Goal: Navigation & Orientation: Find specific page/section

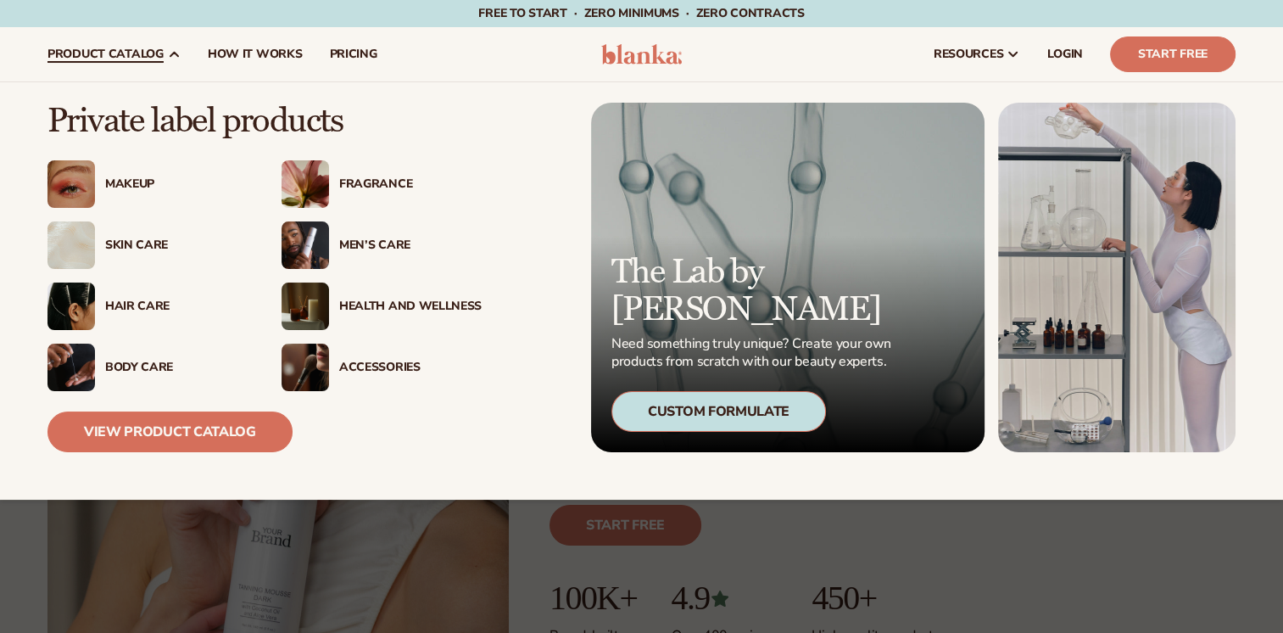
click at [374, 373] on div "Accessories" at bounding box center [410, 368] width 143 height 14
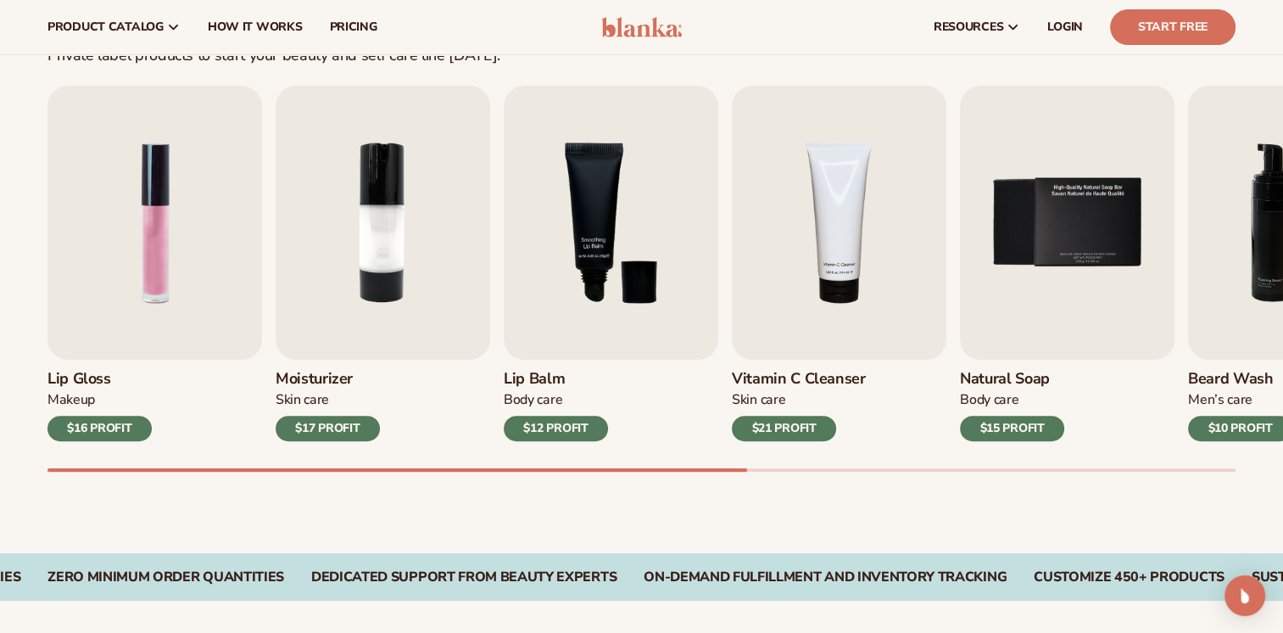
scroll to position [489, 0]
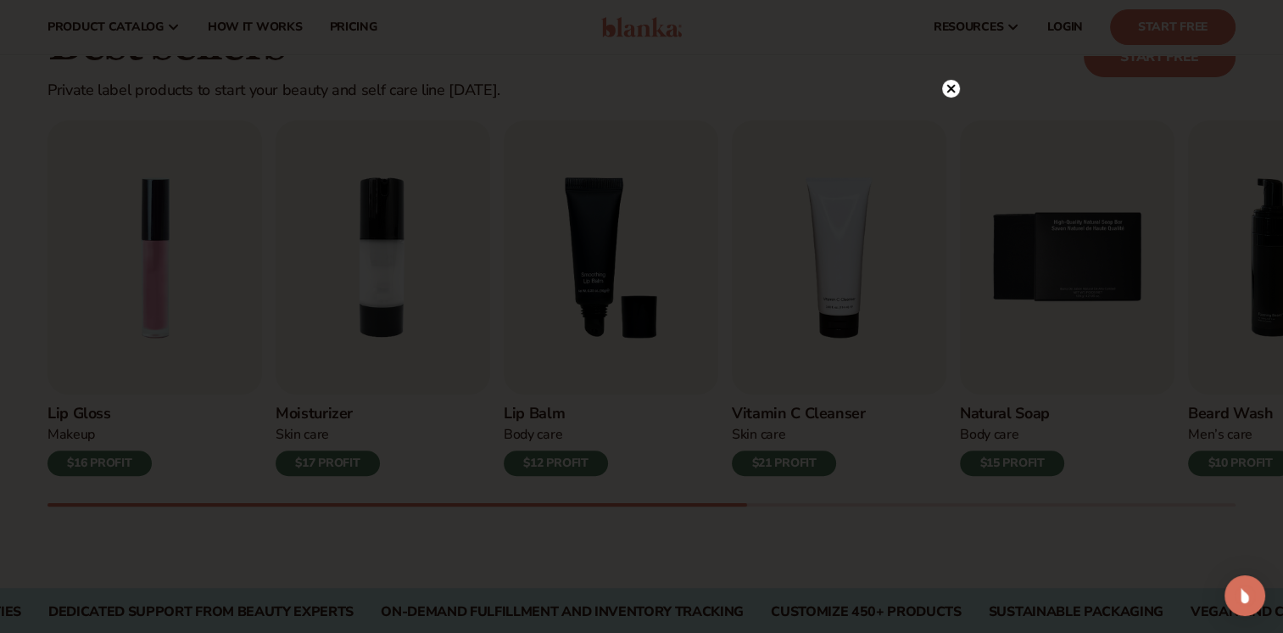
click at [947, 83] on div at bounding box center [641, 316] width 1283 height 633
click at [950, 124] on icon at bounding box center [951, 123] width 8 height 8
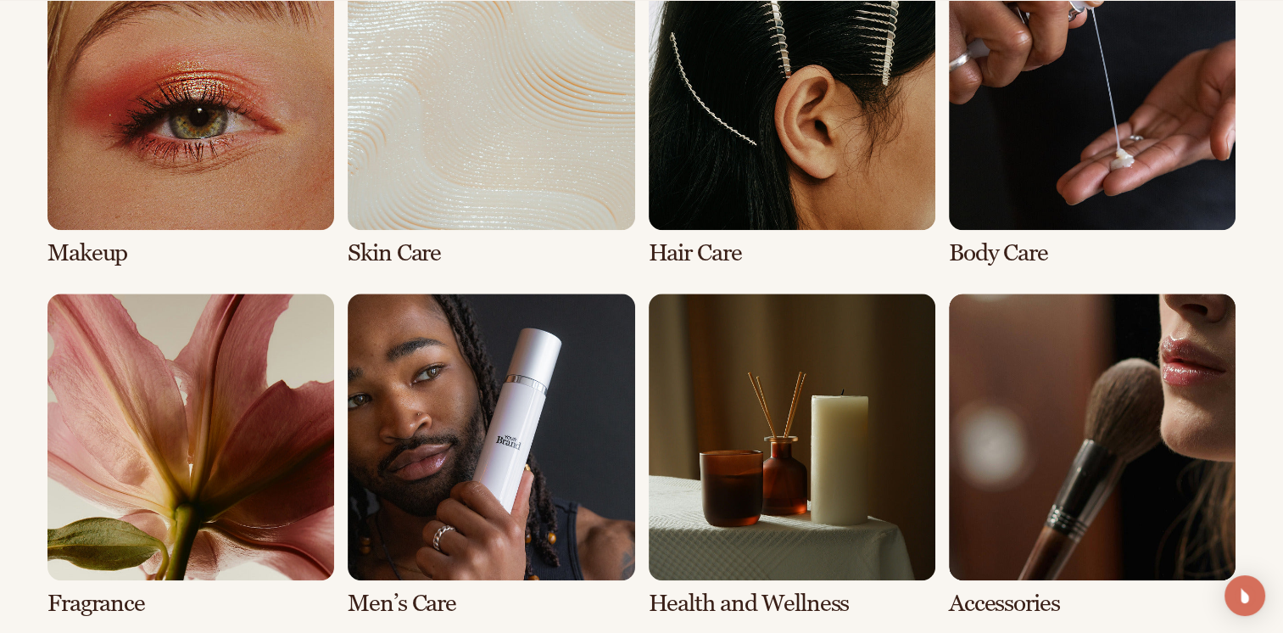
scroll to position [1459, 0]
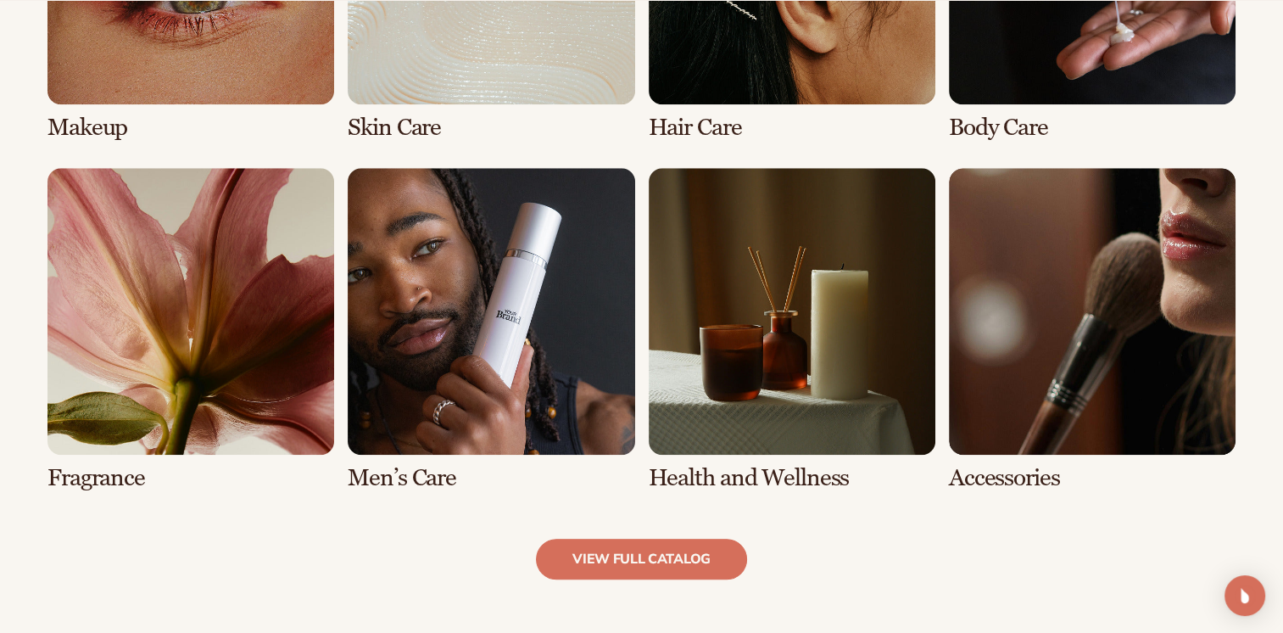
click at [1054, 290] on link "8 / 8" at bounding box center [1092, 329] width 287 height 323
click at [1015, 457] on link "8 / 8" at bounding box center [1092, 329] width 287 height 323
click at [712, 564] on link "view full catalog" at bounding box center [641, 559] width 211 height 41
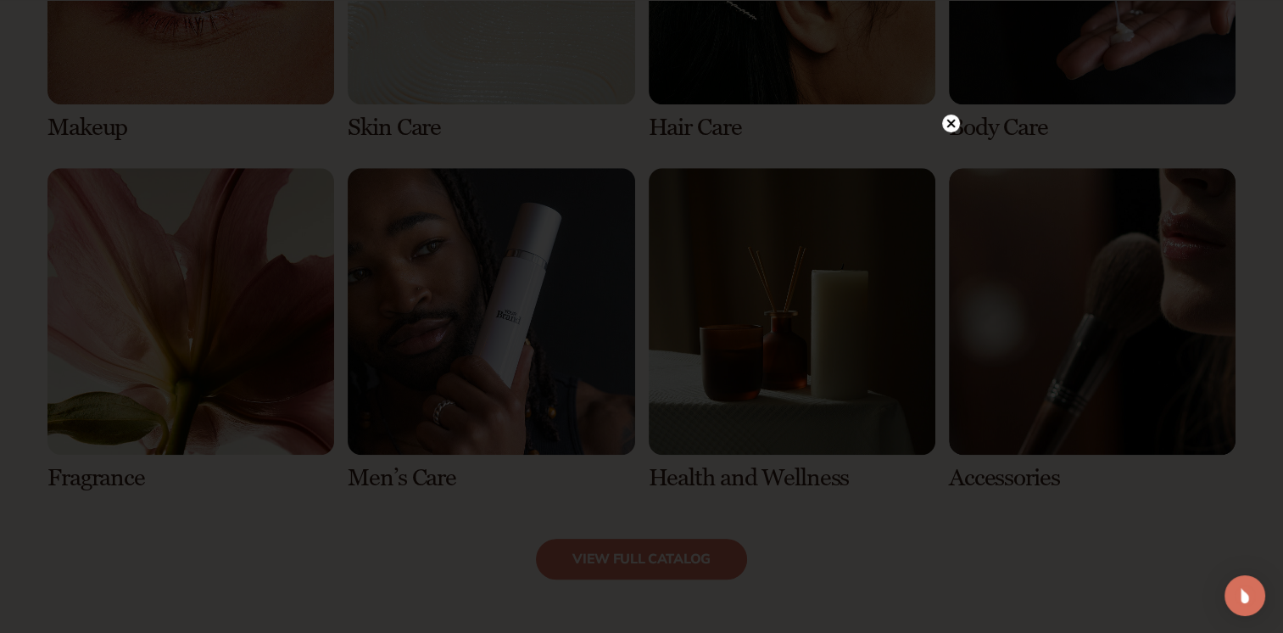
click at [954, 117] on circle at bounding box center [951, 124] width 18 height 18
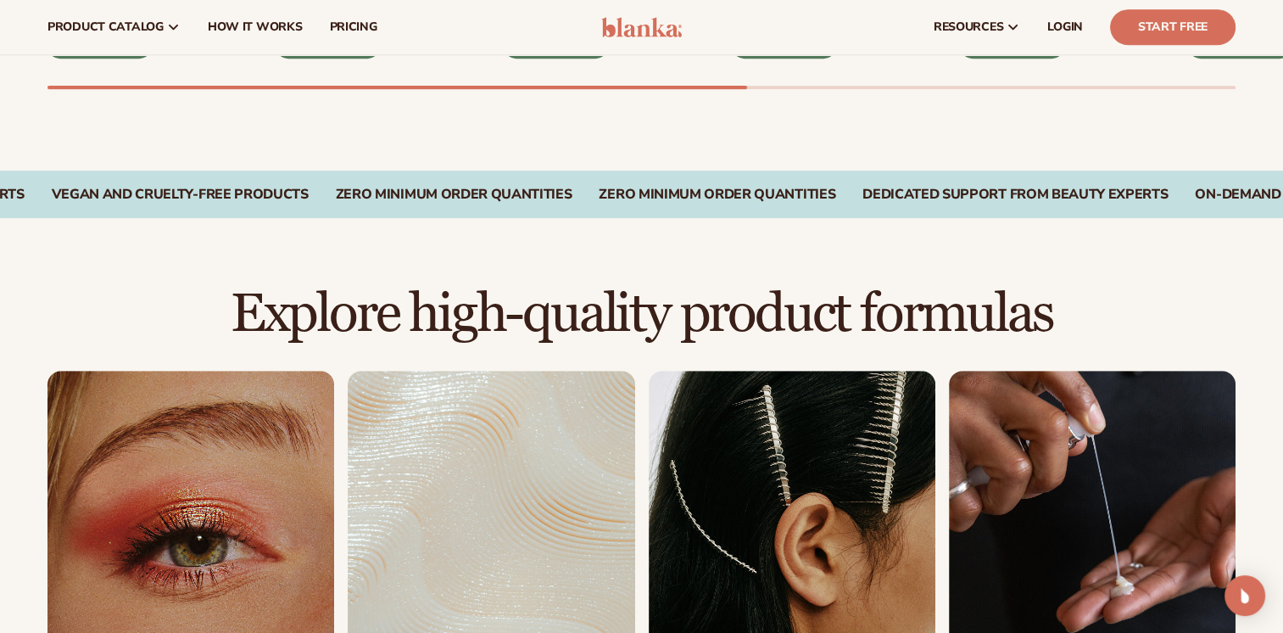
scroll to position [352, 0]
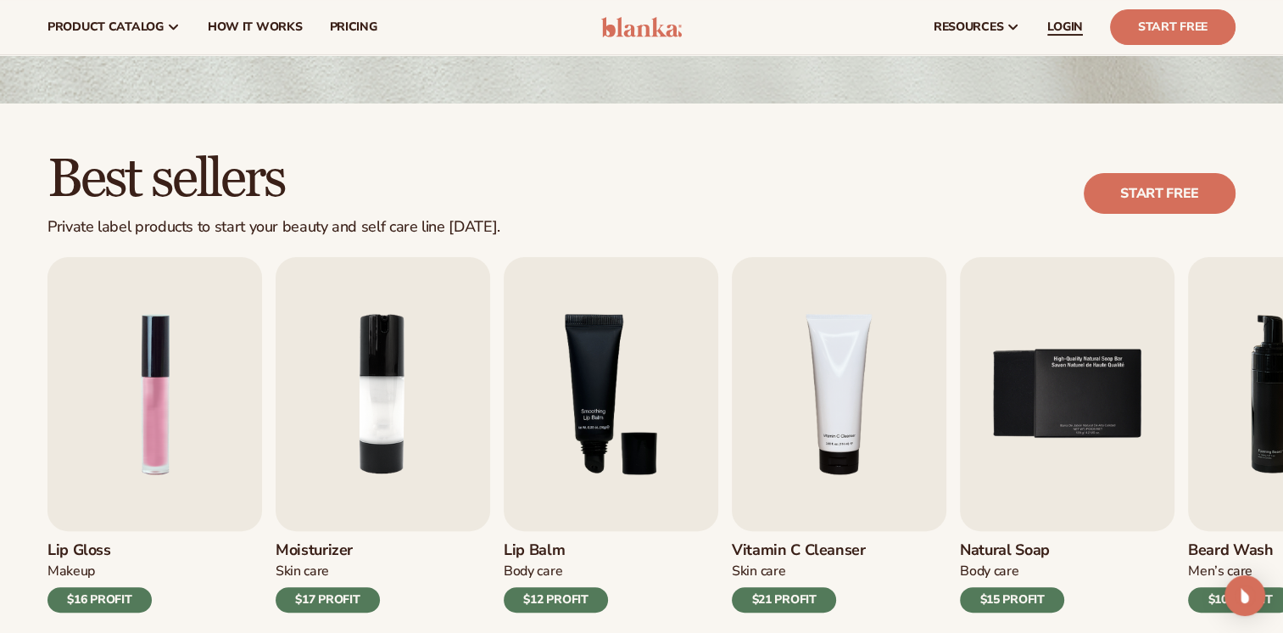
click at [1072, 18] on link "LOGIN" at bounding box center [1065, 27] width 63 height 54
